Goal: Information Seeking & Learning: Compare options

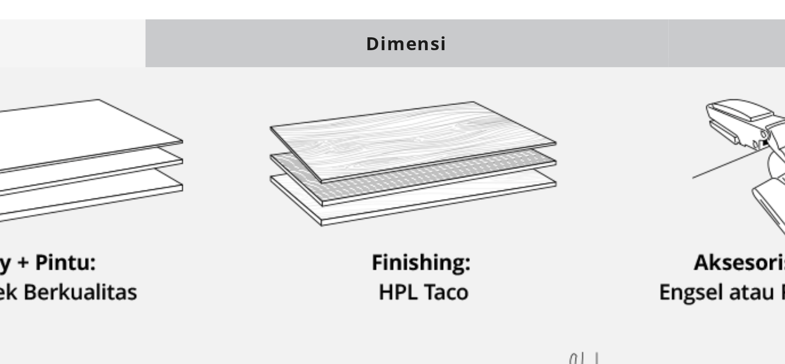
scroll to position [108, 0]
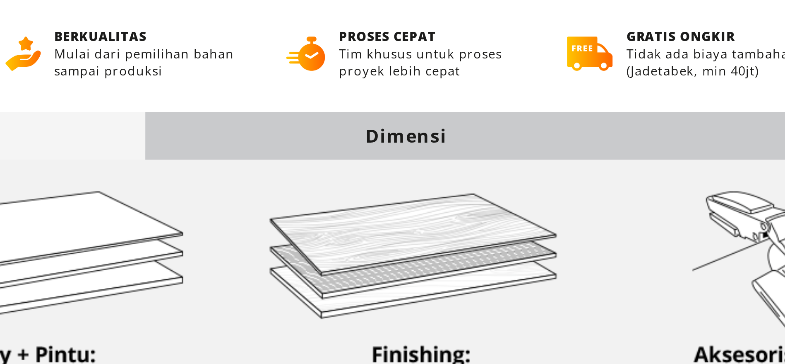
click at [416, 241] on div "Dimensi" at bounding box center [393, 234] width 190 height 17
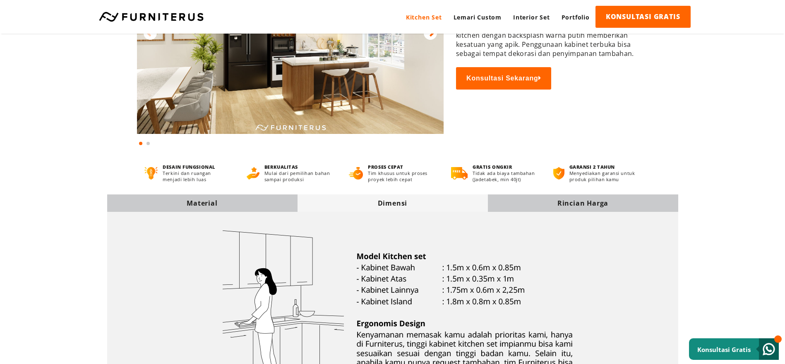
scroll to position [265, 0]
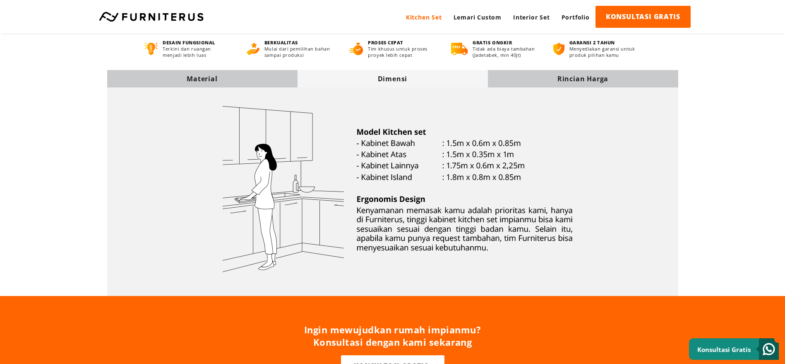
click at [574, 89] on img at bounding box center [393, 189] width 396 height 203
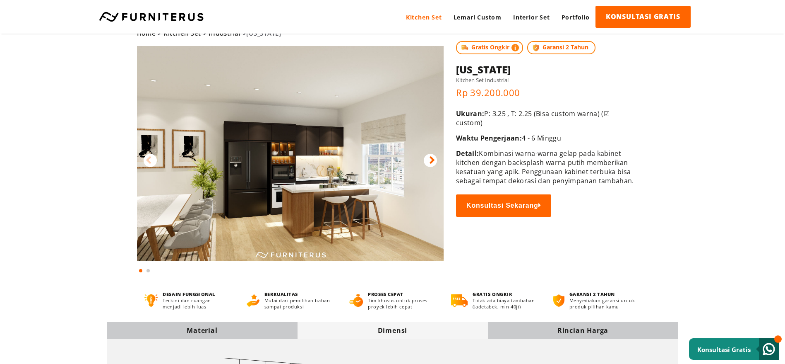
scroll to position [0, 0]
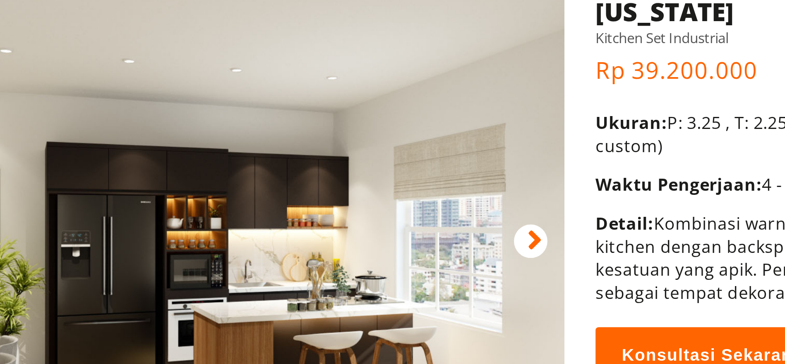
click at [364, 147] on img at bounding box center [305, 166] width 307 height 215
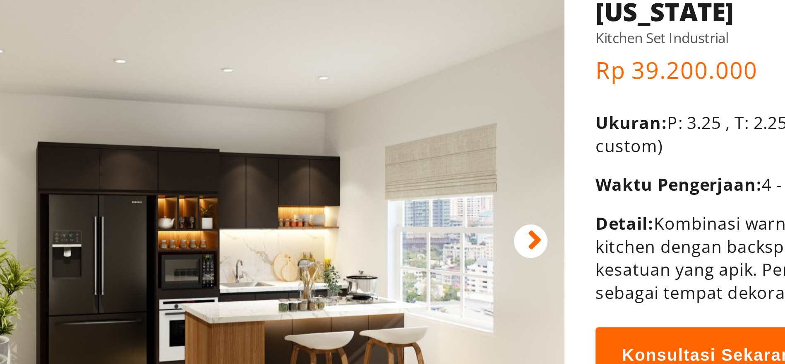
click at [369, 160] on img at bounding box center [301, 166] width 307 height 215
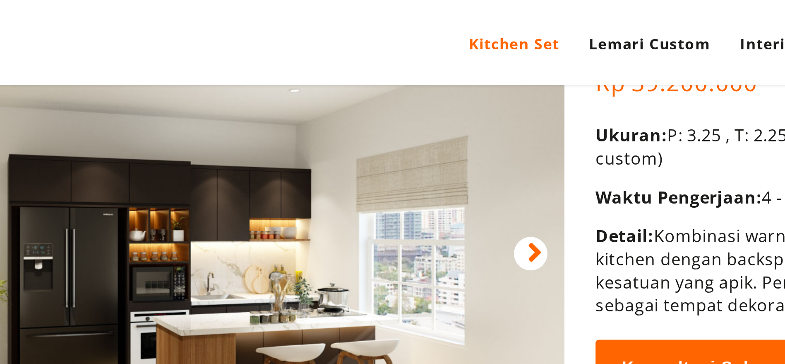
scroll to position [72, 0]
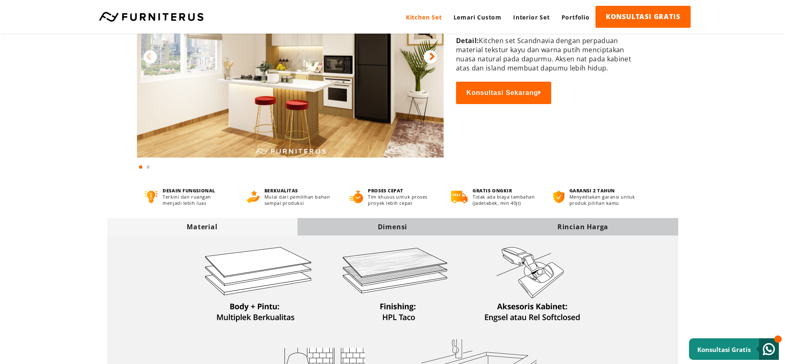
scroll to position [124, 0]
click at [391, 220] on div "Dimensi" at bounding box center [393, 225] width 190 height 17
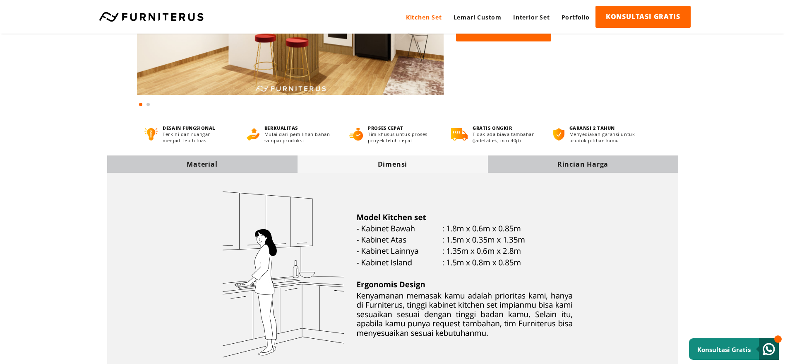
scroll to position [0, 0]
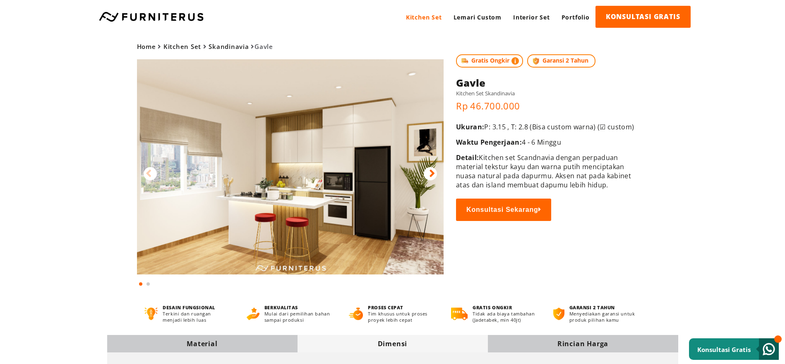
click at [427, 172] on div at bounding box center [430, 173] width 13 height 13
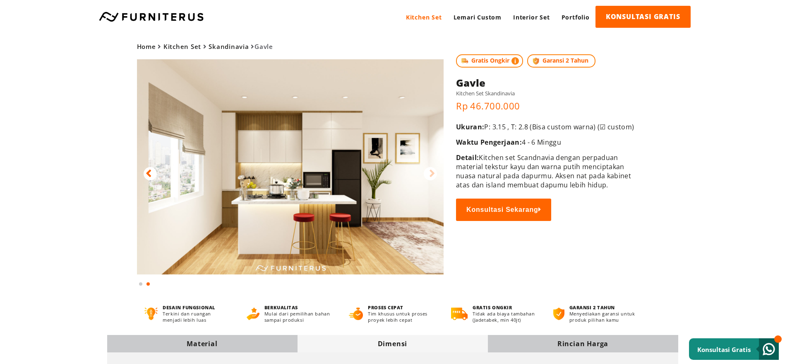
click at [431, 173] on icon at bounding box center [432, 173] width 6 height 12
click at [152, 173] on icon at bounding box center [149, 173] width 6 height 12
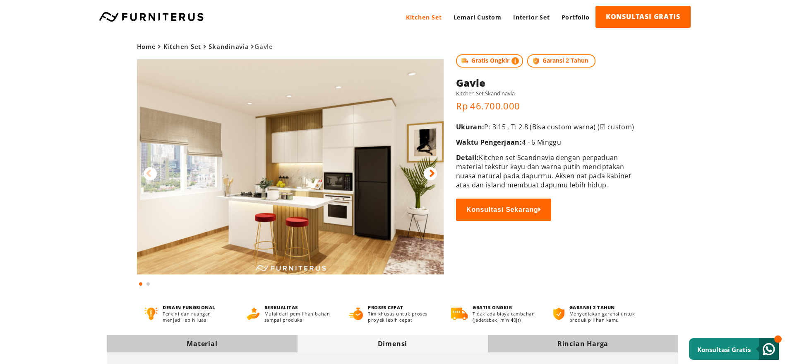
click at [430, 174] on icon at bounding box center [432, 173] width 6 height 12
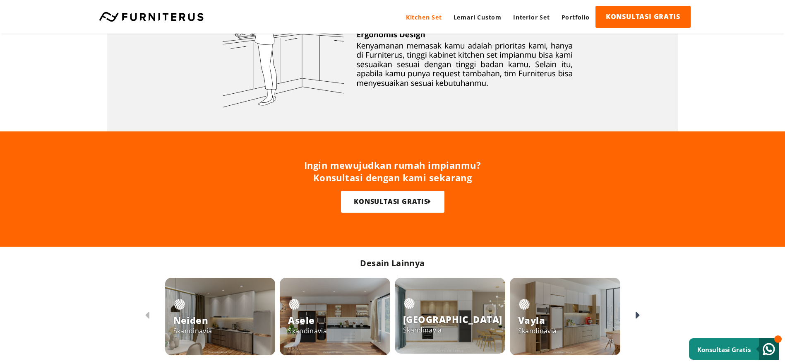
scroll to position [497, 0]
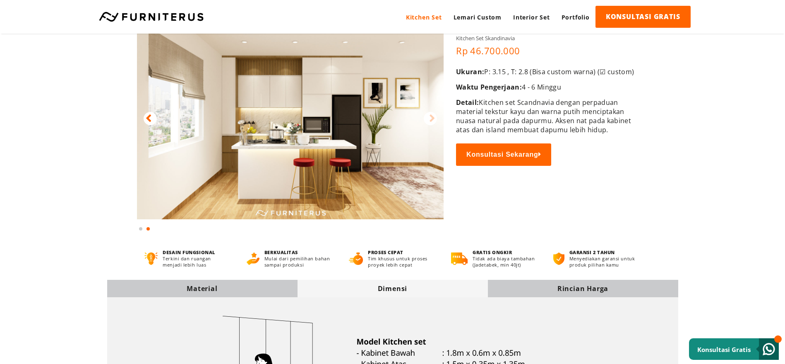
scroll to position [0, 0]
